Goal: Information Seeking & Learning: Learn about a topic

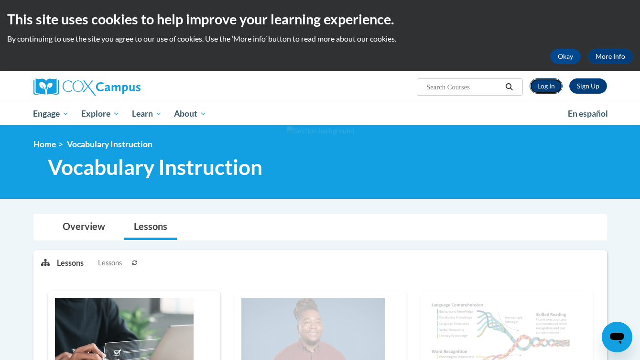
click at [549, 84] on link "Log In" at bounding box center [546, 85] width 33 height 15
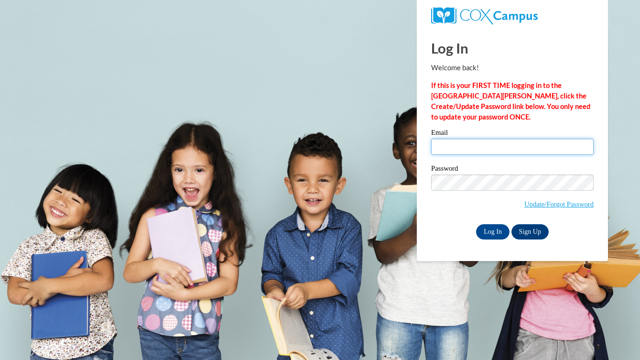
click at [509, 151] on input "Email" at bounding box center [512, 147] width 163 height 16
type input "ehansen@waukesha.k12.wi.us"
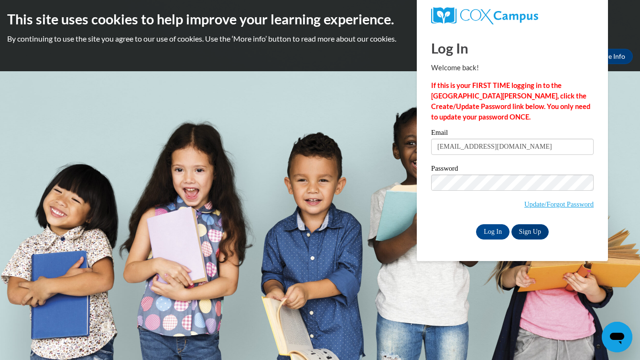
click at [498, 239] on div "Log In Sign Up" at bounding box center [512, 231] width 163 height 15
click at [498, 229] on input "Log In" at bounding box center [492, 231] width 33 height 15
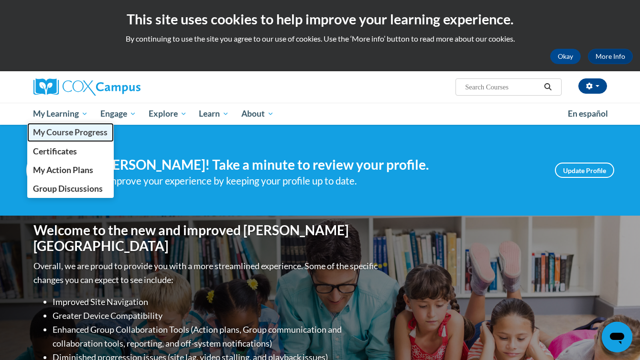
click at [77, 128] on span "My Course Progress" at bounding box center [70, 132] width 75 height 10
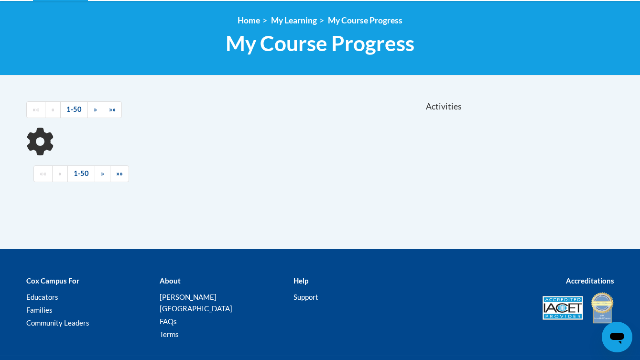
scroll to position [170, 0]
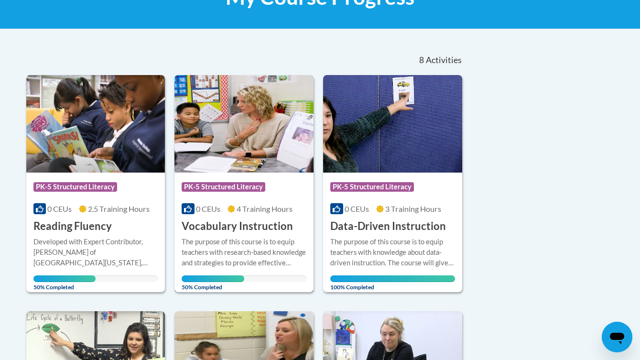
click at [279, 243] on div "The purpose of this course is to equip teachers with research-based knowledge a…" at bounding box center [244, 253] width 125 height 32
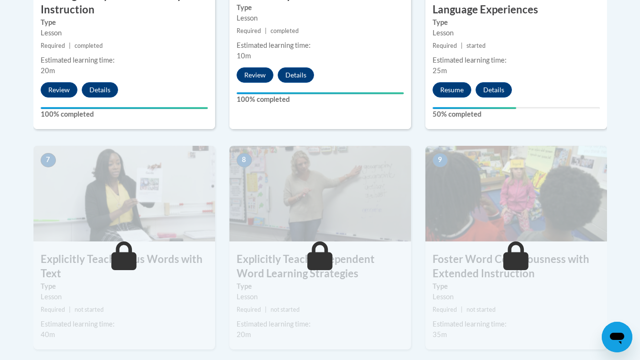
scroll to position [704, 0]
click at [459, 88] on button "Resume" at bounding box center [452, 89] width 39 height 15
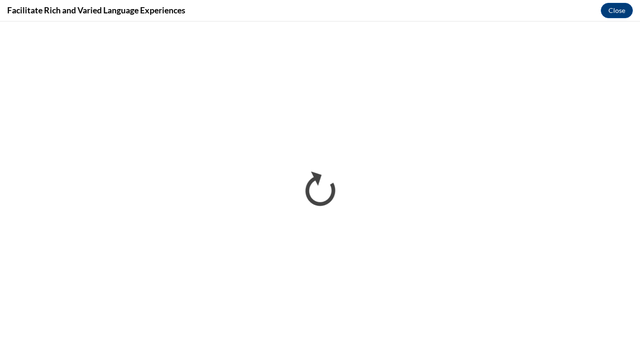
scroll to position [0, 0]
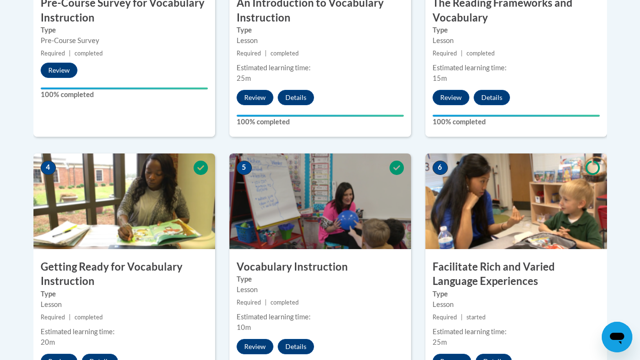
scroll to position [632, 0]
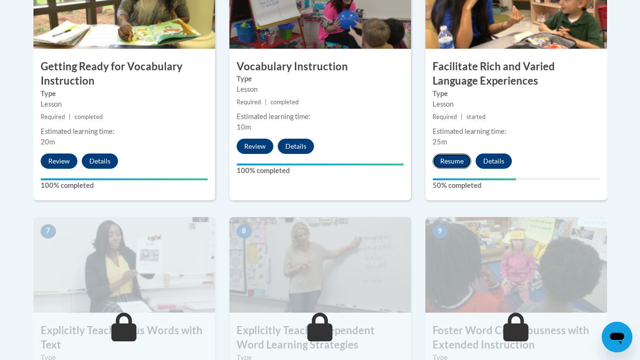
click at [459, 159] on button "Resume" at bounding box center [452, 160] width 39 height 15
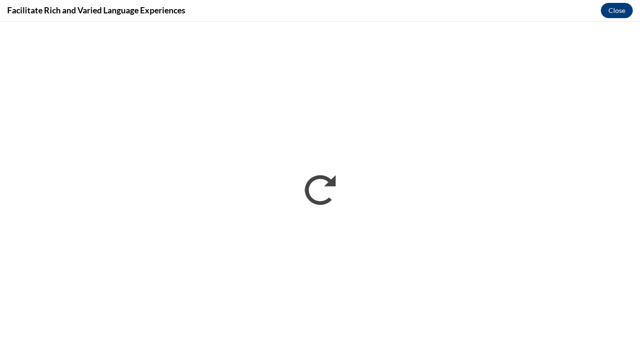
scroll to position [0, 0]
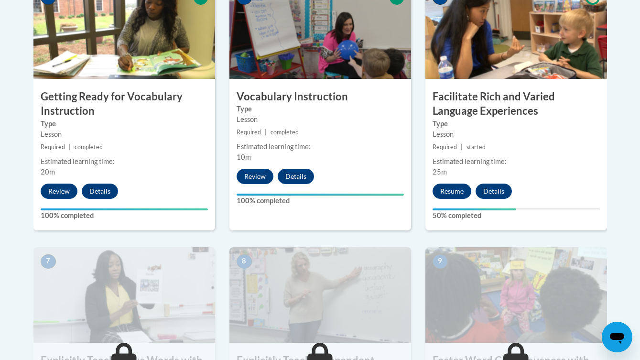
scroll to position [749, 0]
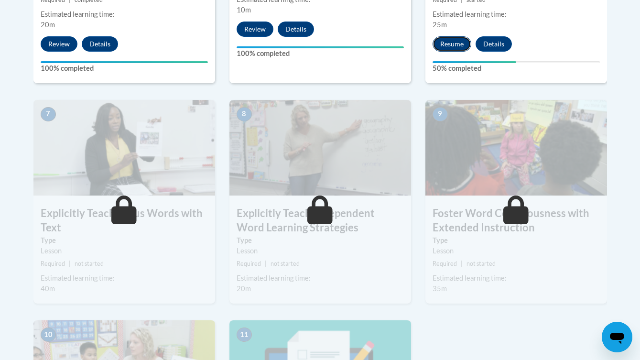
click at [446, 50] on button "Resume" at bounding box center [452, 43] width 39 height 15
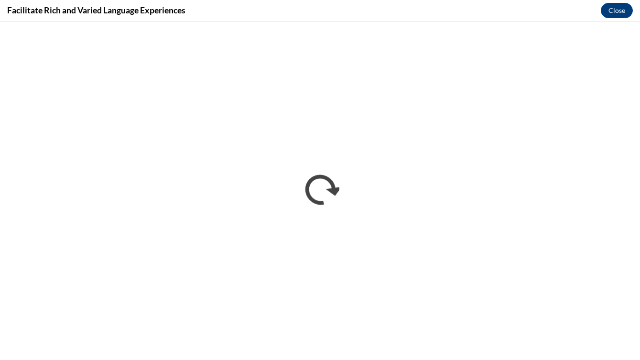
scroll to position [0, 0]
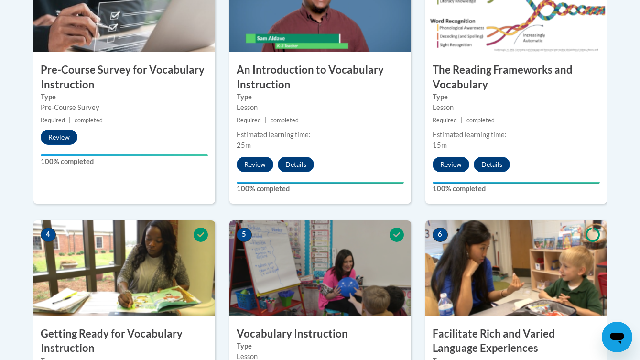
scroll to position [596, 0]
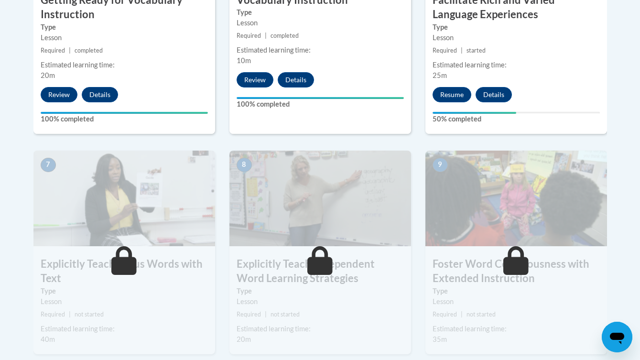
scroll to position [697, 0]
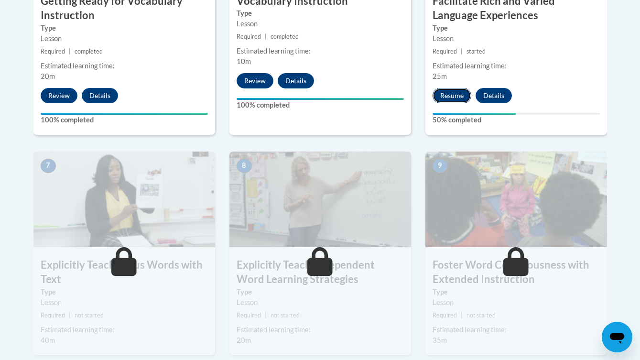
click at [454, 102] on button "Resume" at bounding box center [452, 95] width 39 height 15
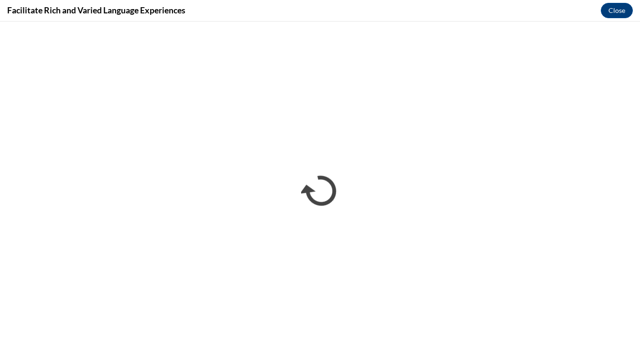
scroll to position [0, 0]
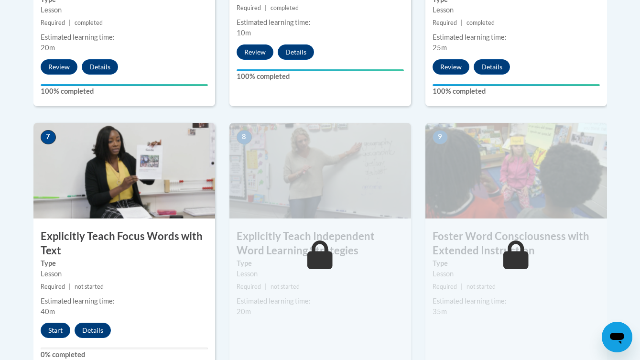
scroll to position [757, 0]
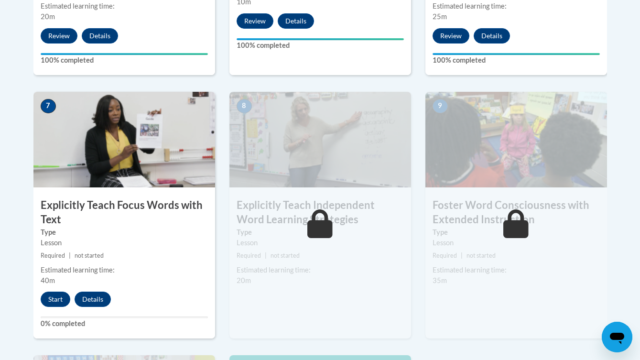
click at [45, 288] on div "7 Explicitly Teach Focus Words with Text Type Lesson Required | not started Est…" at bounding box center [124, 215] width 182 height 247
click at [49, 295] on button "Start" at bounding box center [56, 299] width 30 height 15
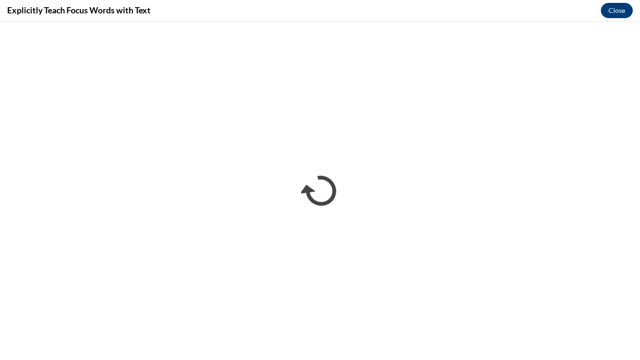
scroll to position [0, 0]
